Goal: Information Seeking & Learning: Learn about a topic

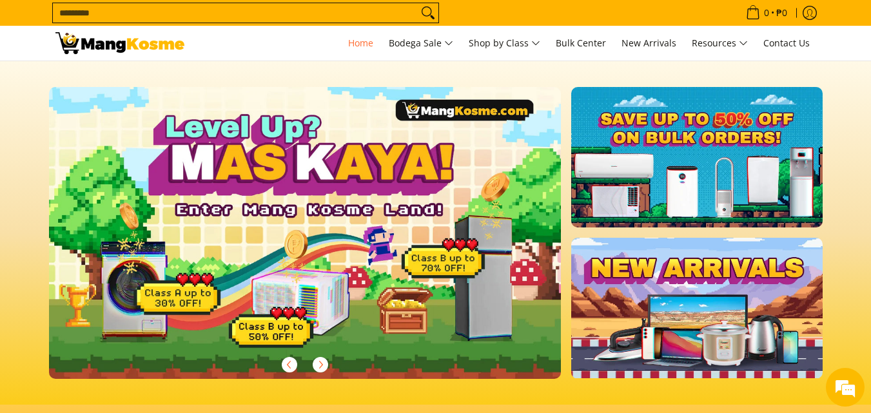
click at [362, 191] on link at bounding box center [326, 243] width 554 height 313
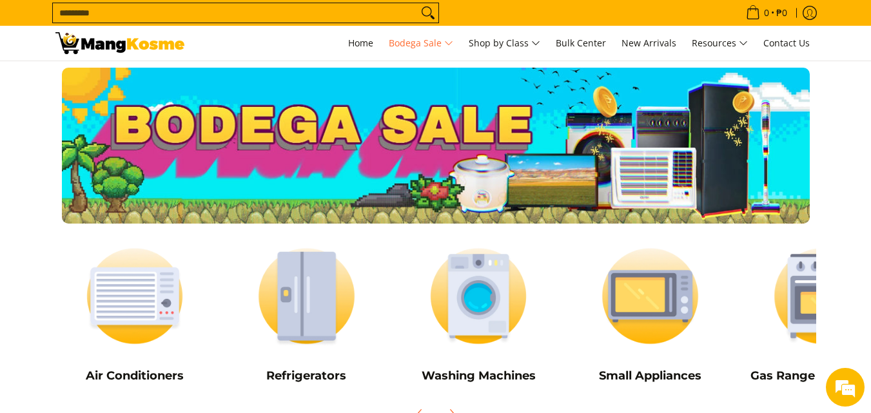
scroll to position [129, 0]
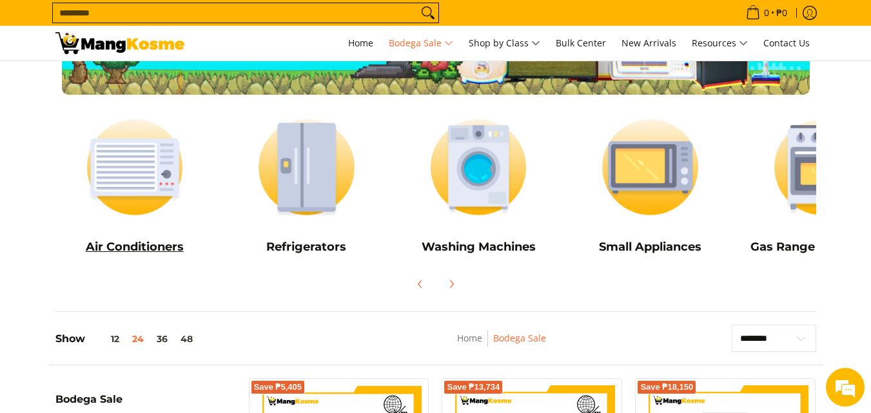
click at [173, 247] on h5 "Air Conditioners" at bounding box center [134, 247] width 159 height 15
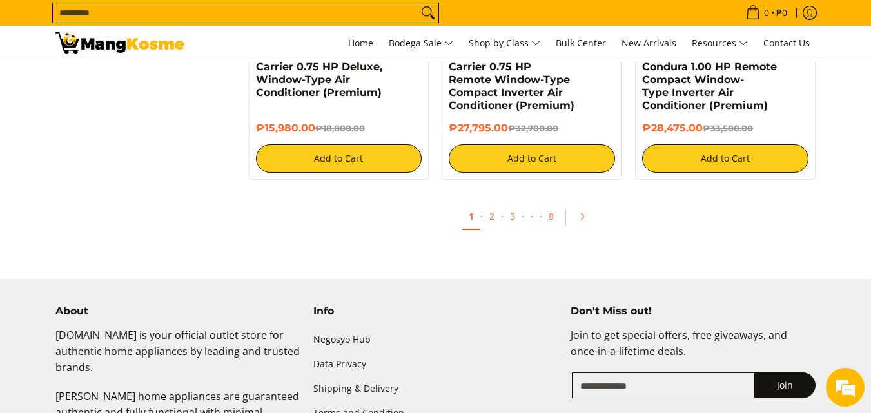
scroll to position [2578, 0]
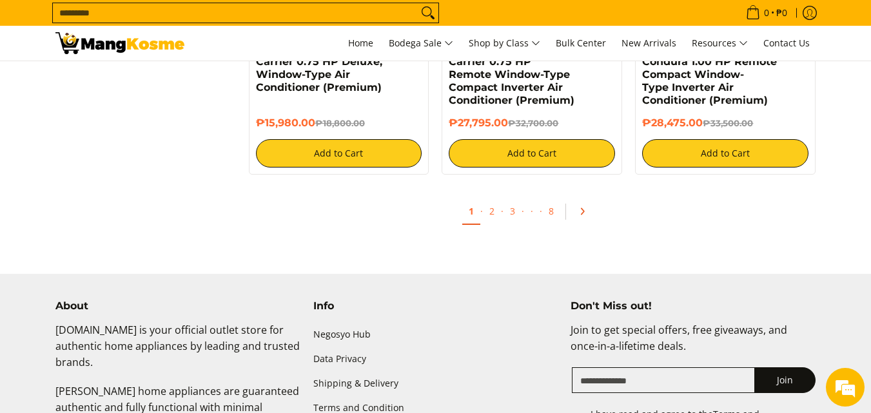
click at [579, 209] on icon "Pagination" at bounding box center [581, 211] width 9 height 9
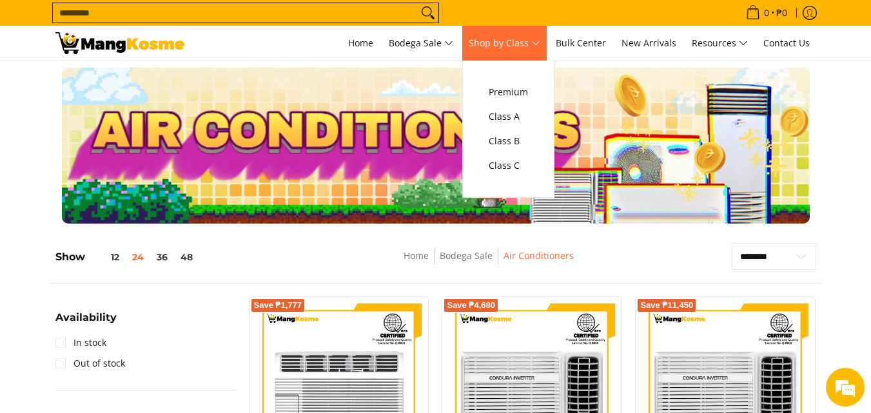
click at [530, 43] on span "Shop by Class" at bounding box center [505, 43] width 72 height 16
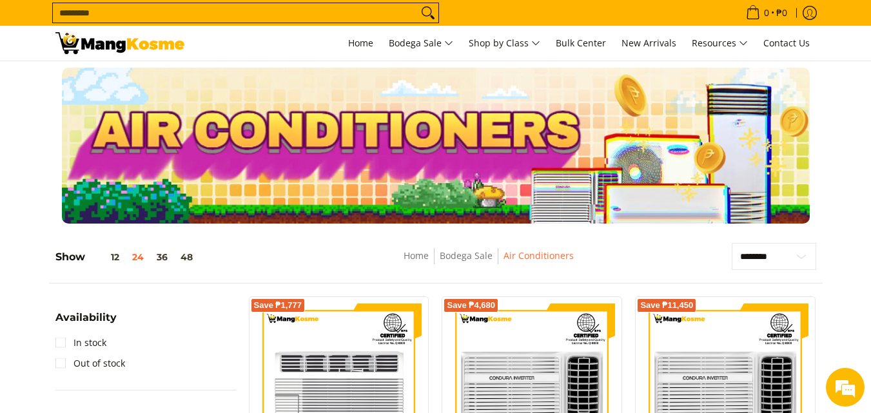
click at [195, 15] on input "Search..." at bounding box center [235, 12] width 365 height 19
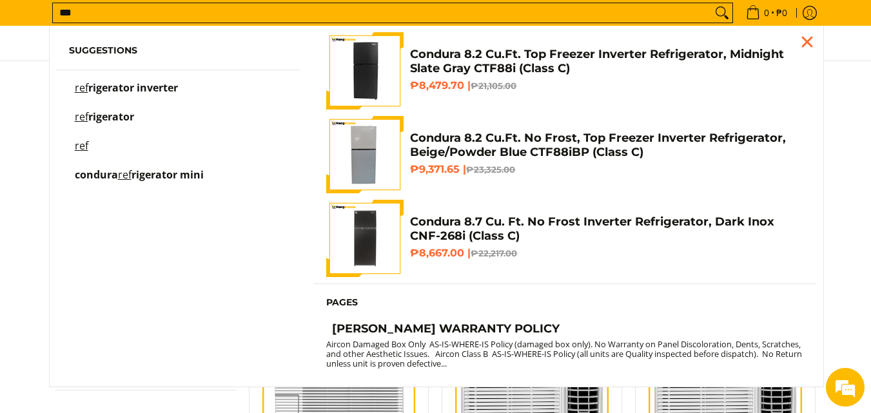
type input "***"
click at [712, 3] on button "Search" at bounding box center [722, 12] width 21 height 19
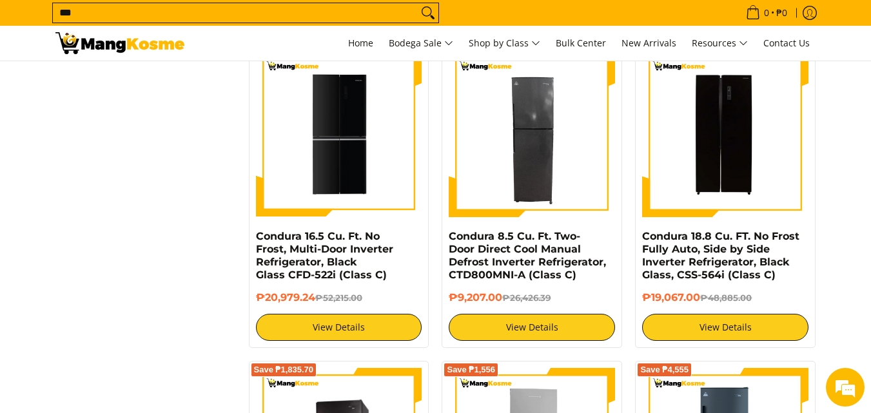
scroll to position [1031, 0]
